Goal: Task Accomplishment & Management: Use online tool/utility

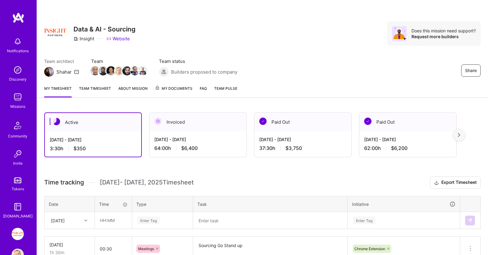
scroll to position [75, 0]
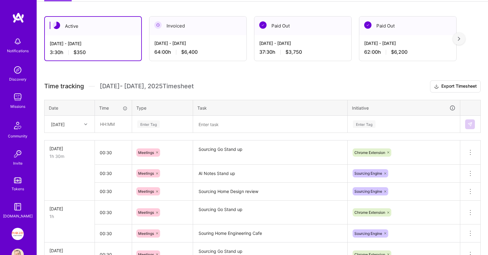
scroll to position [96, 0]
click at [111, 122] on input "text" at bounding box center [113, 124] width 36 height 16
type input "00:30"
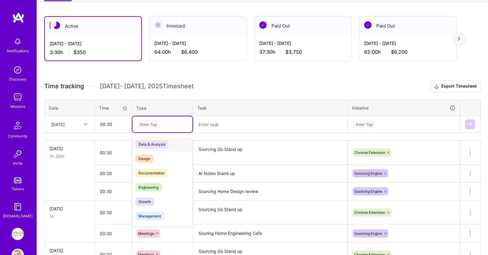
click at [146, 127] on div "Enter Tag" at bounding box center [162, 124] width 60 height 16
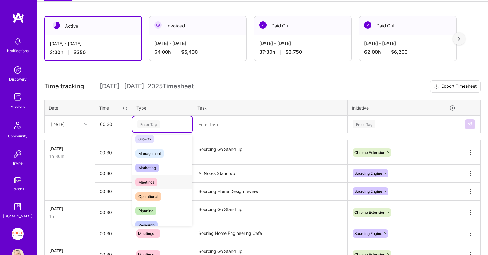
click at [164, 181] on div "Meetings" at bounding box center [162, 182] width 60 height 14
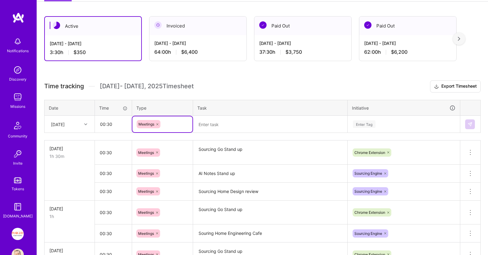
click at [232, 126] on textarea at bounding box center [270, 124] width 153 height 16
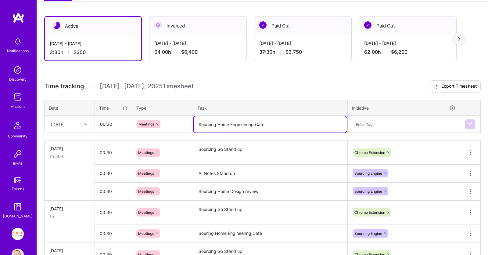
type textarea "Sourcing Home Engineering Cafe"
click at [373, 120] on div "Enter Tag" at bounding box center [364, 123] width 23 height 9
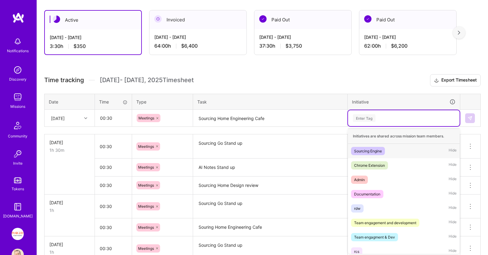
scroll to position [102, 0]
click at [387, 148] on div "Sourcing Engine Hide" at bounding box center [404, 150] width 112 height 14
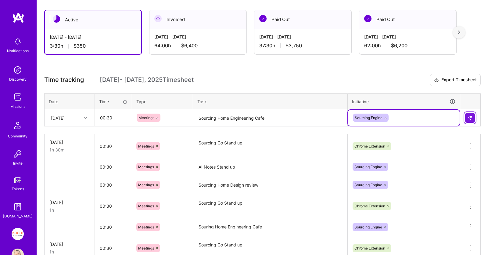
click at [472, 116] on img at bounding box center [469, 117] width 5 height 5
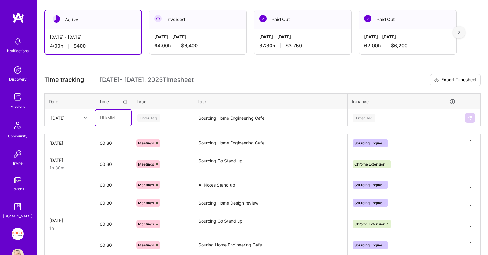
click at [121, 113] on input "text" at bounding box center [113, 117] width 36 height 16
click at [187, 114] on div "Enter Tag" at bounding box center [163, 118] width 52 height 8
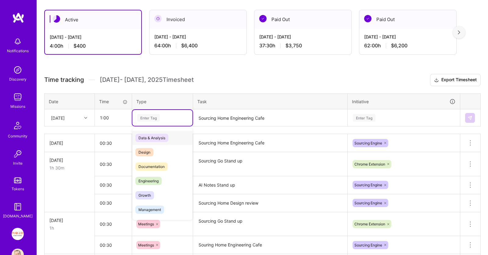
type input "01:00"
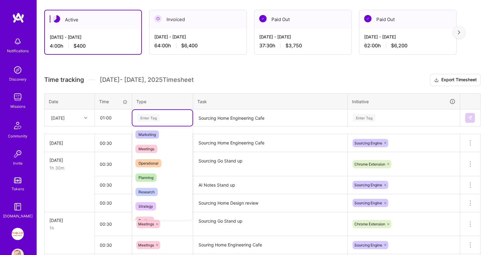
scroll to position [94, 0]
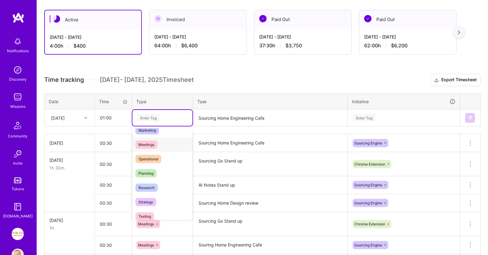
click at [156, 142] on span "Meetings" at bounding box center [146, 144] width 22 height 8
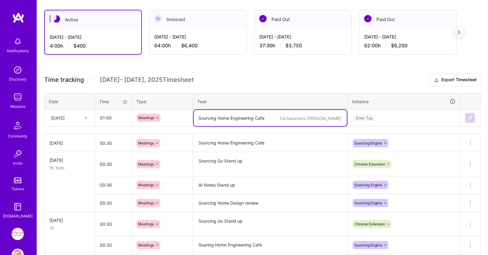
click at [226, 117] on textarea "Sourcing Home Engineering Cafe" at bounding box center [270, 118] width 153 height 16
type textarea "Sourcing Sprint Planning"
click at [369, 116] on div "Enter Tag" at bounding box center [364, 117] width 23 height 9
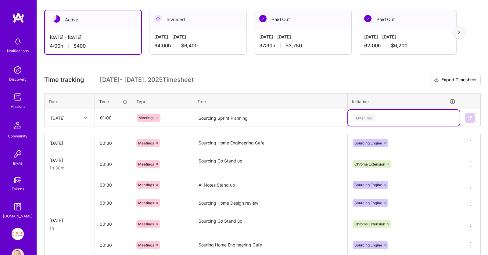
click at [385, 116] on div "Enter Tag" at bounding box center [403, 118] width 103 height 8
click at [381, 120] on div "Enter Tag" at bounding box center [403, 118] width 103 height 8
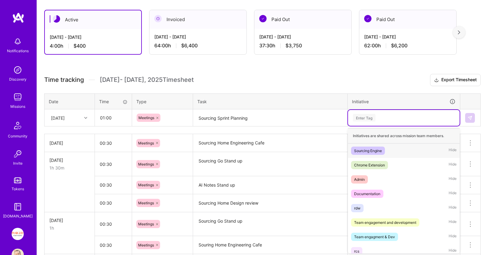
click at [382, 151] on div "Sourcing Engine" at bounding box center [368, 150] width 28 height 6
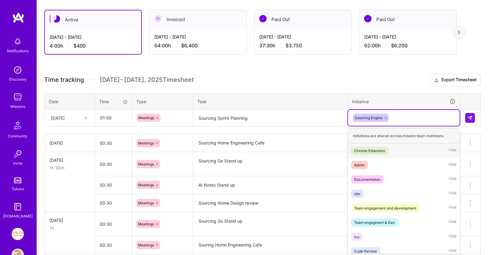
click at [405, 113] on div "Sourcing Engine" at bounding box center [403, 117] width 103 height 9
click at [388, 147] on span "Chrome Extension" at bounding box center [369, 150] width 37 height 8
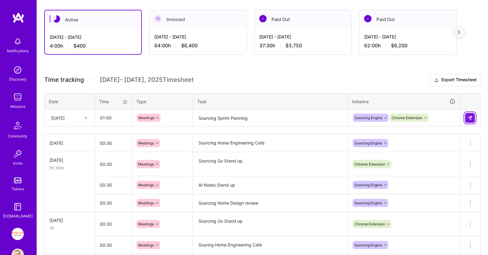
click at [470, 113] on button at bounding box center [470, 118] width 10 height 10
